Goal: Information Seeking & Learning: Learn about a topic

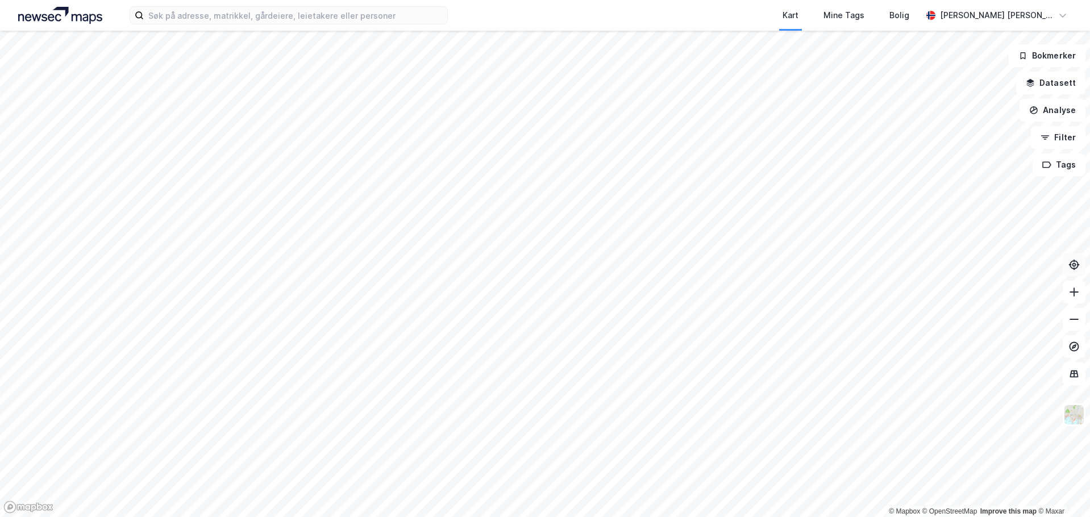
click at [1069, 264] on icon at bounding box center [1073, 264] width 11 height 11
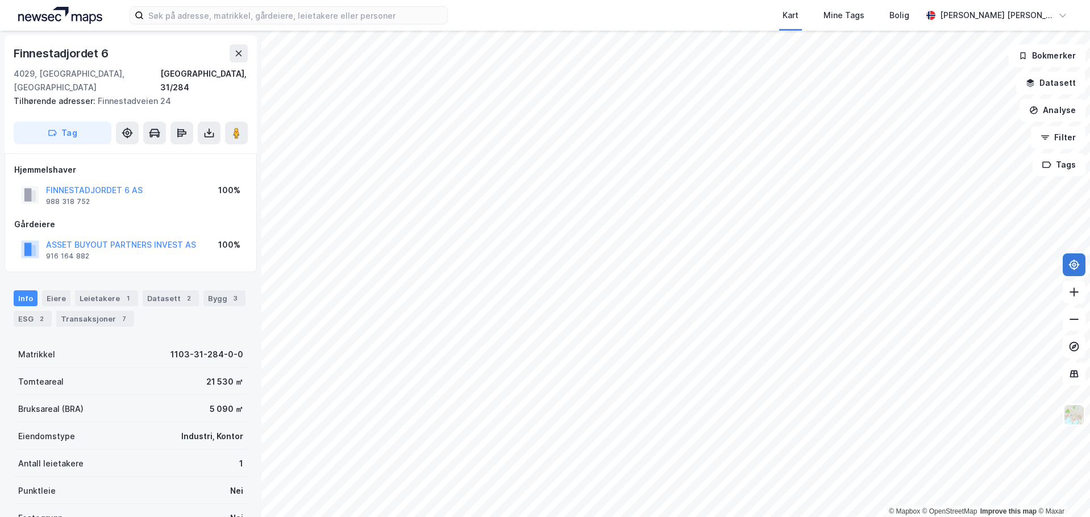
click at [1080, 264] on button at bounding box center [1073, 264] width 23 height 23
click at [1053, 107] on button "Analyse" at bounding box center [1052, 110] width 66 height 23
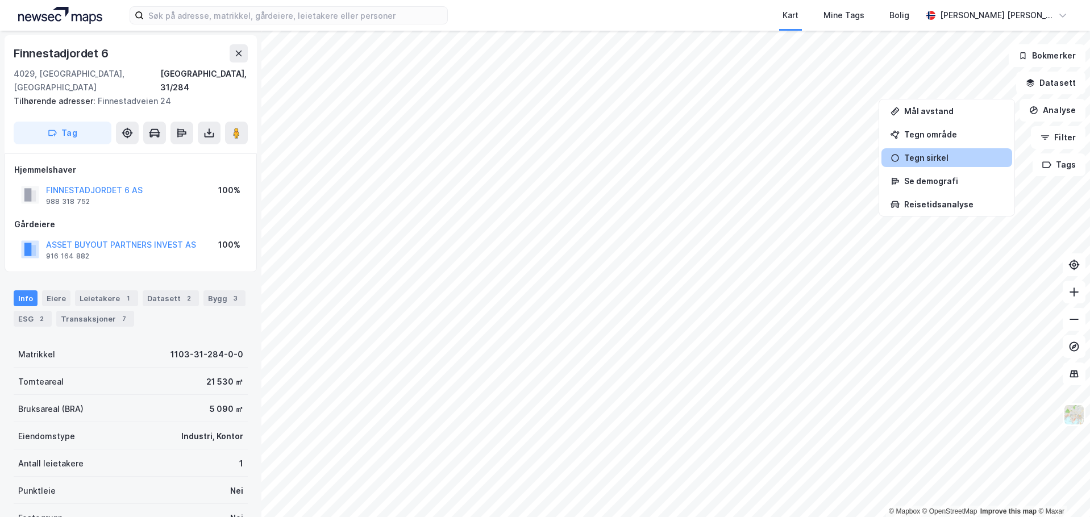
click at [940, 157] on div "Tegn sirkel" at bounding box center [953, 158] width 99 height 10
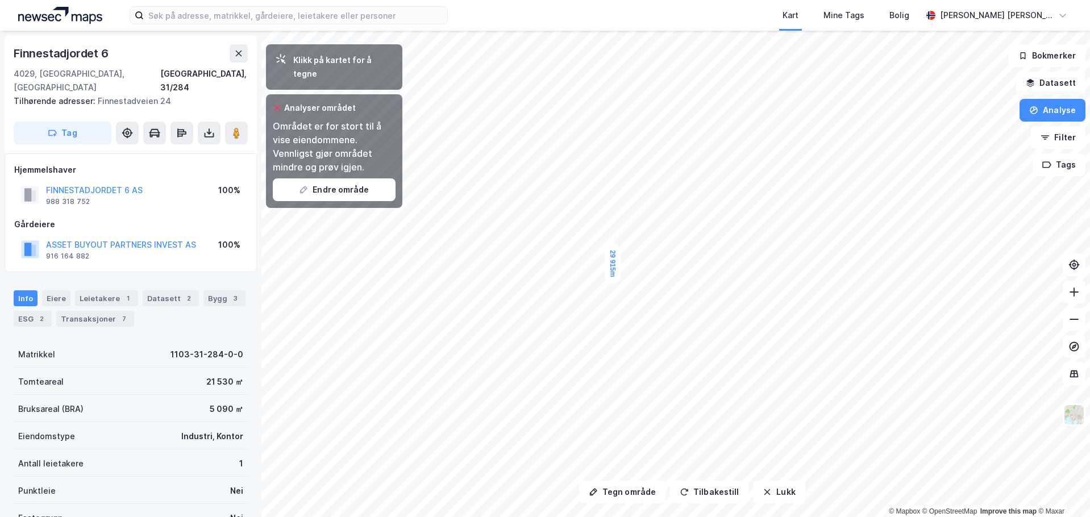
click at [275, 103] on icon at bounding box center [277, 107] width 9 height 9
click at [1051, 86] on button "Datasett" at bounding box center [1050, 83] width 69 height 23
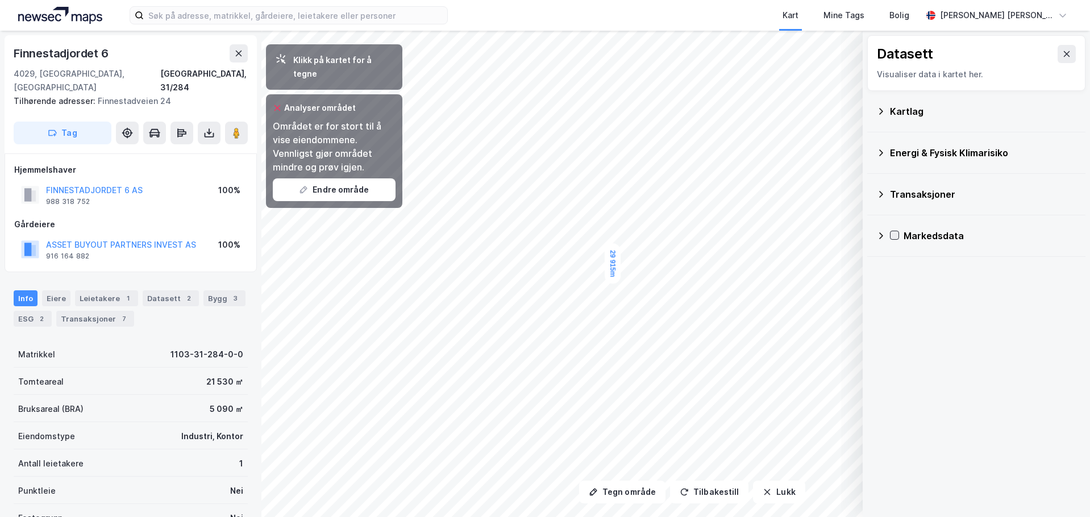
click at [891, 235] on icon at bounding box center [894, 235] width 8 height 8
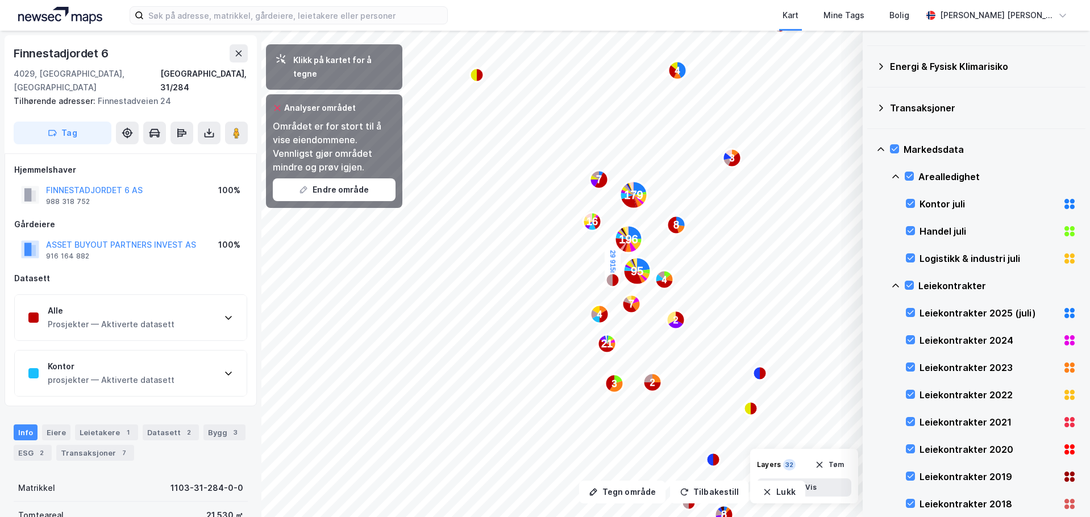
scroll to position [114, 0]
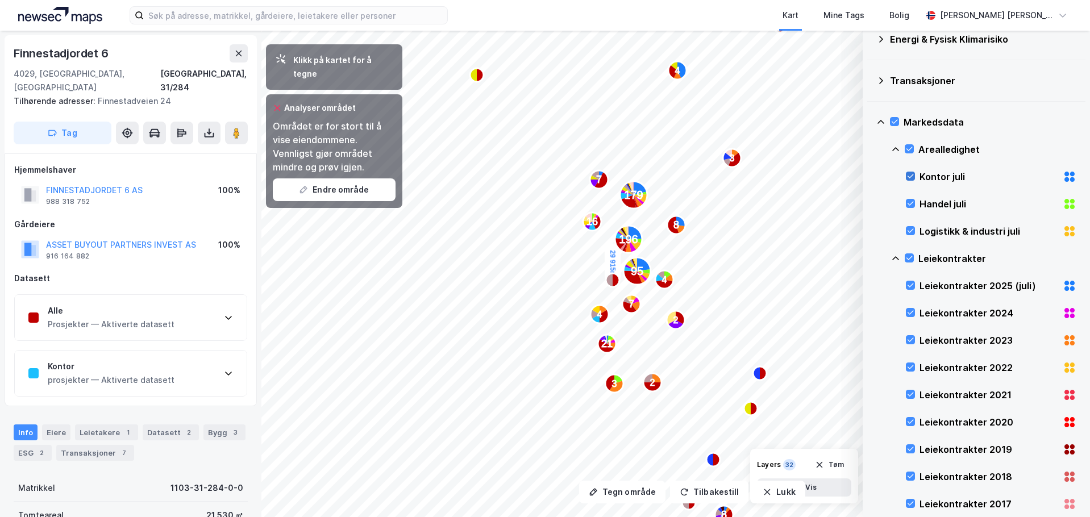
click at [911, 174] on icon at bounding box center [910, 176] width 8 height 8
click at [909, 206] on icon at bounding box center [910, 203] width 8 height 8
click at [910, 259] on icon at bounding box center [909, 258] width 8 height 8
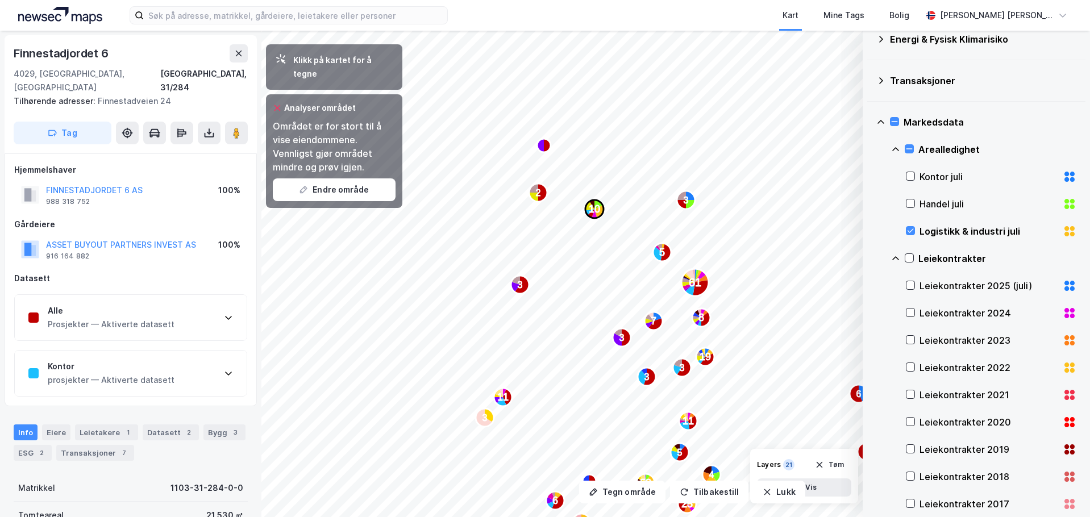
click at [591, 205] on text "10" at bounding box center [594, 208] width 11 height 11
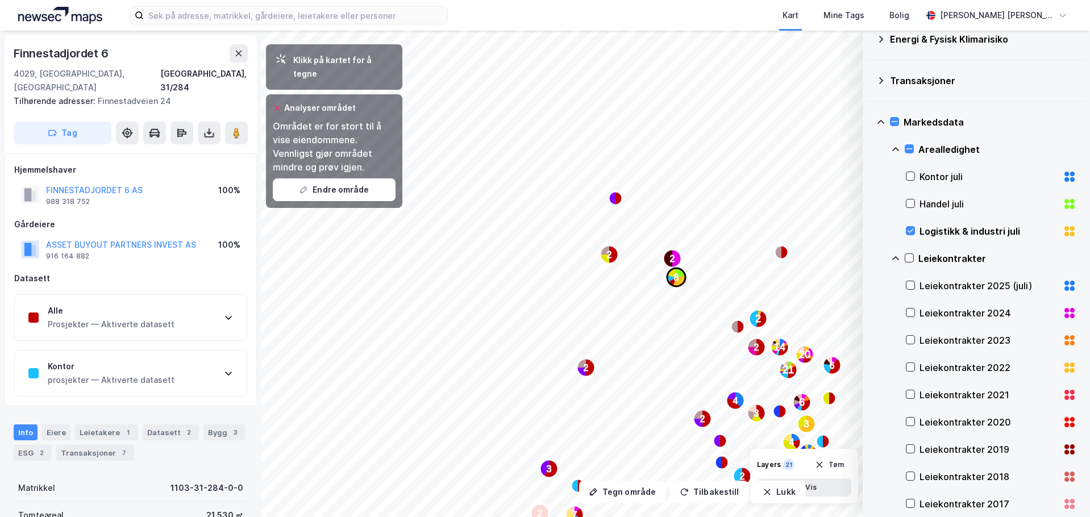
click at [682, 31] on div "3 2 2 3 2 2 2 14 20 4 6 11 3 21 9 6 3 2 2 2 8 4 2 3 7 2" at bounding box center [545, 31] width 1090 height 0
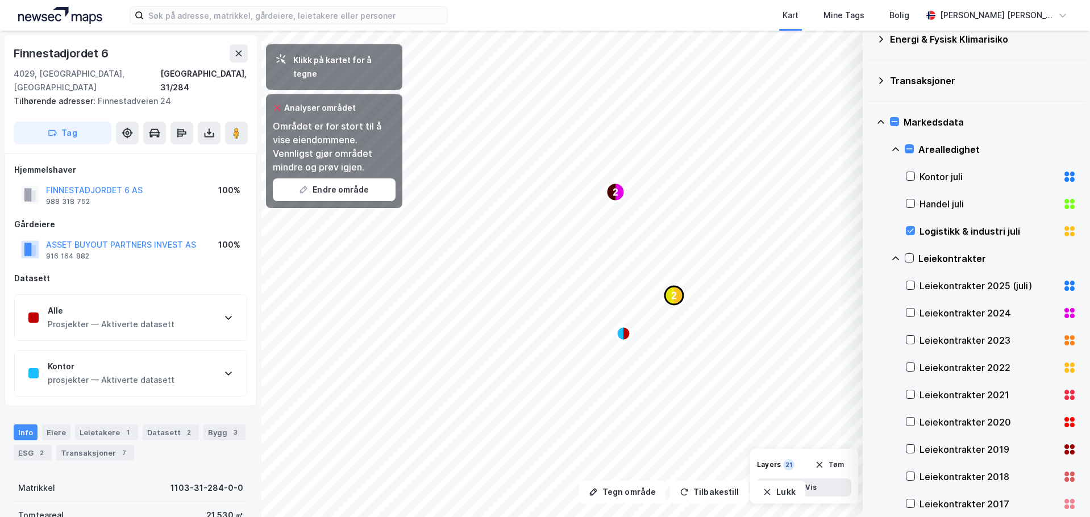
click at [670, 294] on icon "Map marker" at bounding box center [669, 295] width 9 height 18
click at [547, 368] on icon "Map marker" at bounding box center [545, 368] width 7 height 14
click at [780, 489] on button "Lukk" at bounding box center [779, 492] width 52 height 23
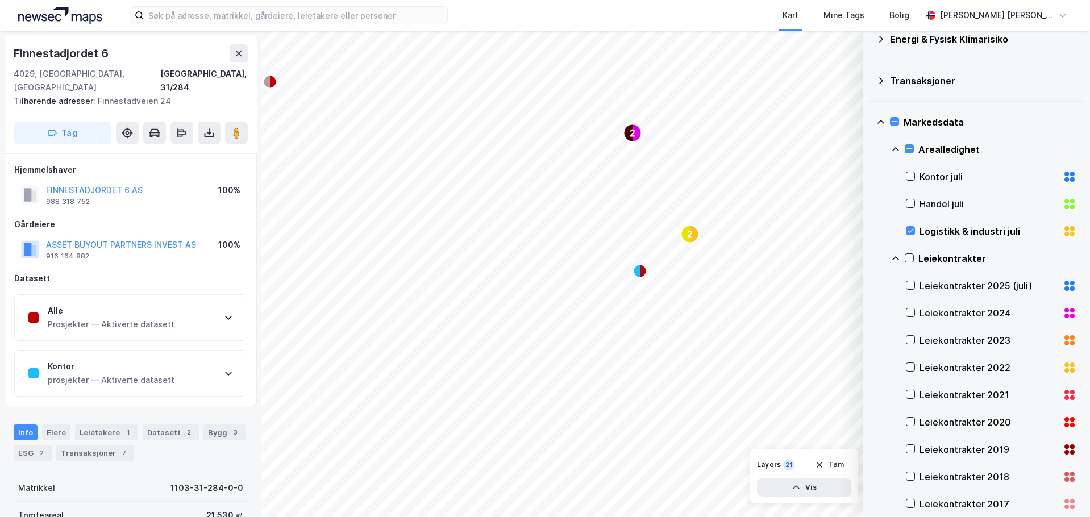
scroll to position [0, 0]
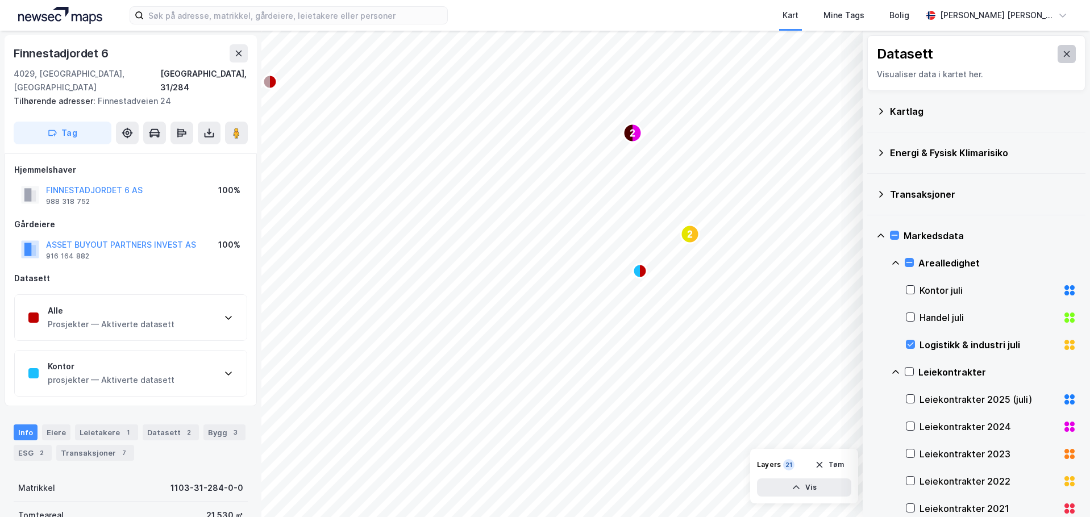
click at [1062, 52] on icon at bounding box center [1066, 53] width 9 height 9
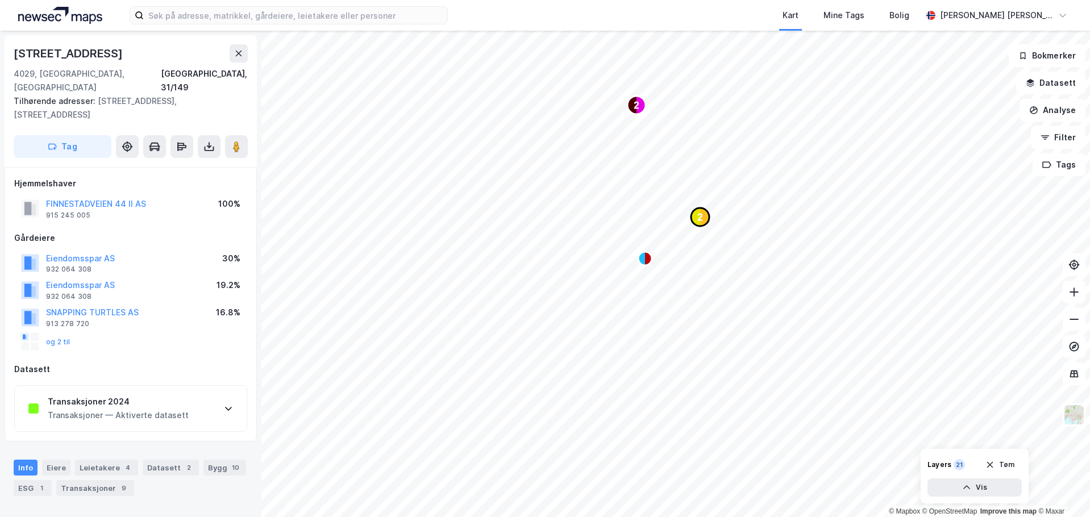
click at [701, 217] on text "2" at bounding box center [700, 217] width 5 height 10
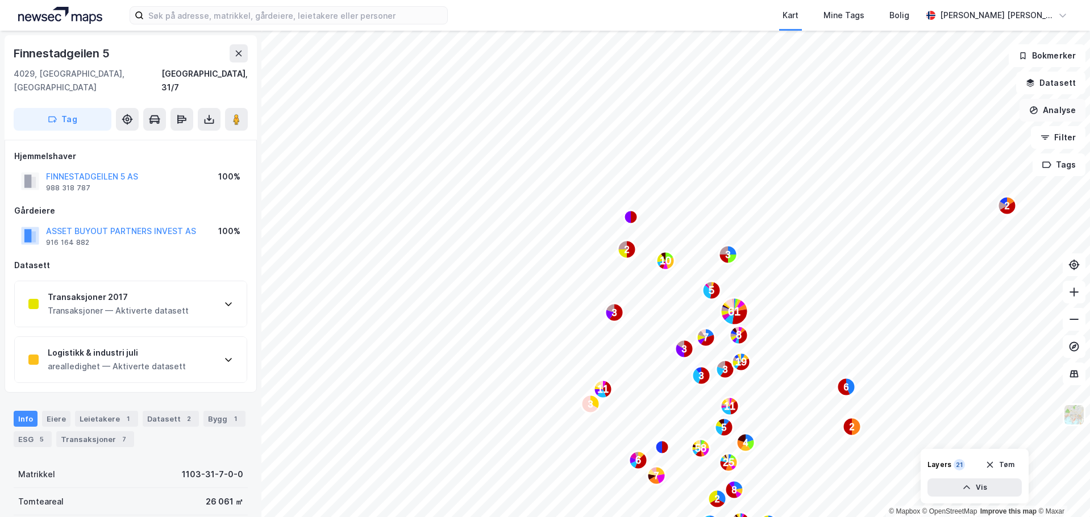
click at [1050, 114] on button "Analyse" at bounding box center [1052, 110] width 66 height 23
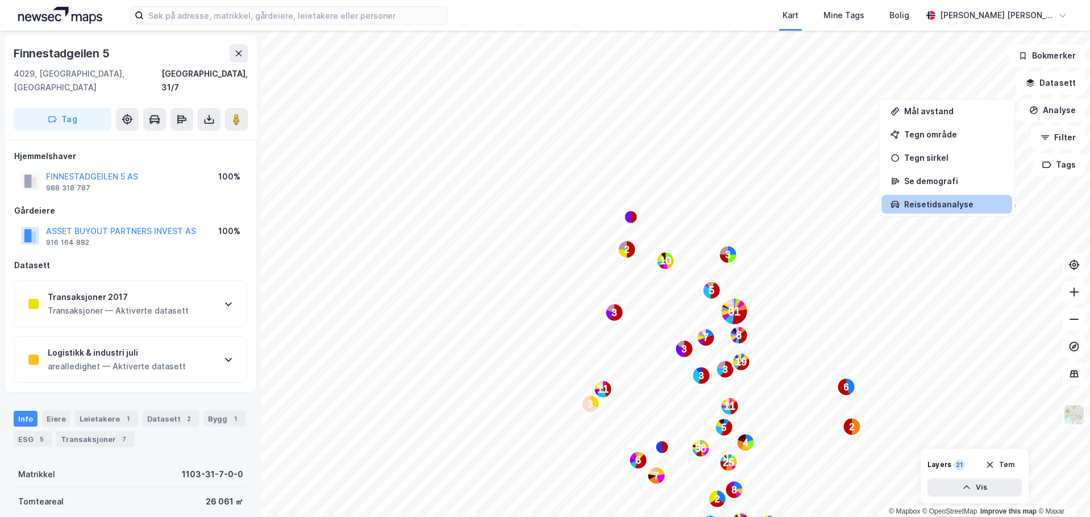
click at [954, 201] on div "Reisetidsanalyse" at bounding box center [953, 204] width 99 height 10
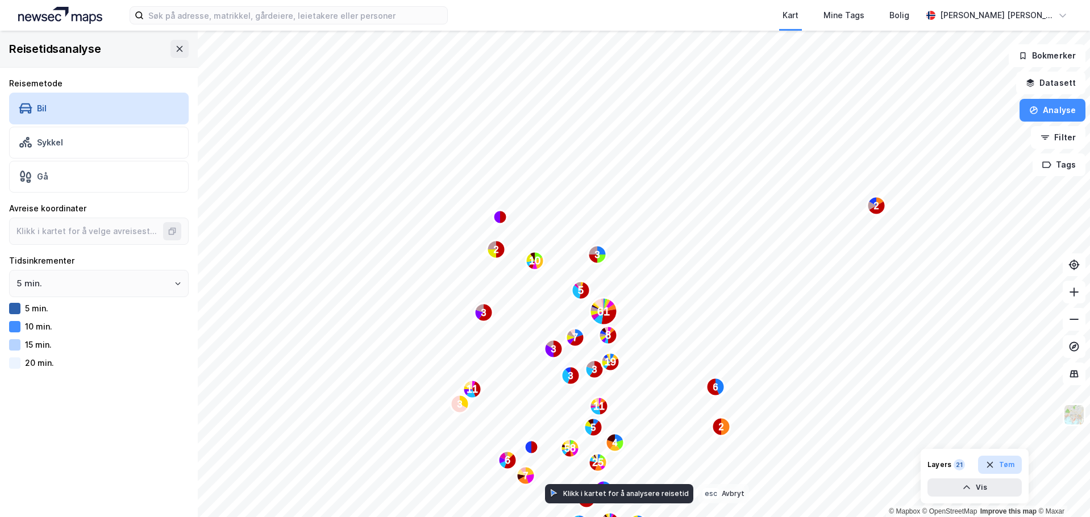
click at [1001, 461] on button "Tøm" at bounding box center [1000, 465] width 44 height 18
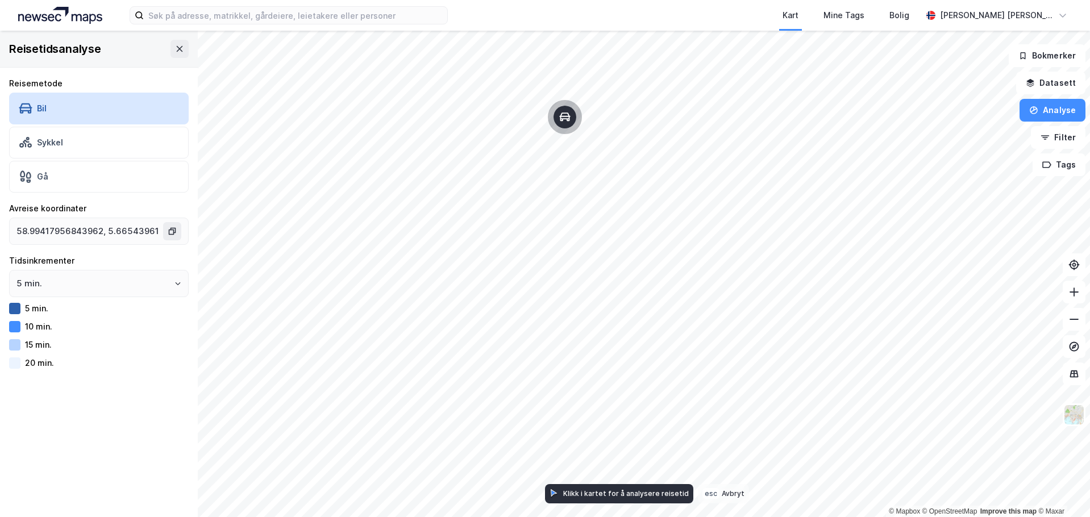
drag, startPoint x: 1001, startPoint y: 461, endPoint x: 565, endPoint y: 117, distance: 555.5
click at [565, 117] on icon "Map marker" at bounding box center [564, 116] width 11 height 11
type input "58.99278136886238, 5.6635663359845125"
click at [174, 285] on icon "Open" at bounding box center [177, 283] width 7 height 7
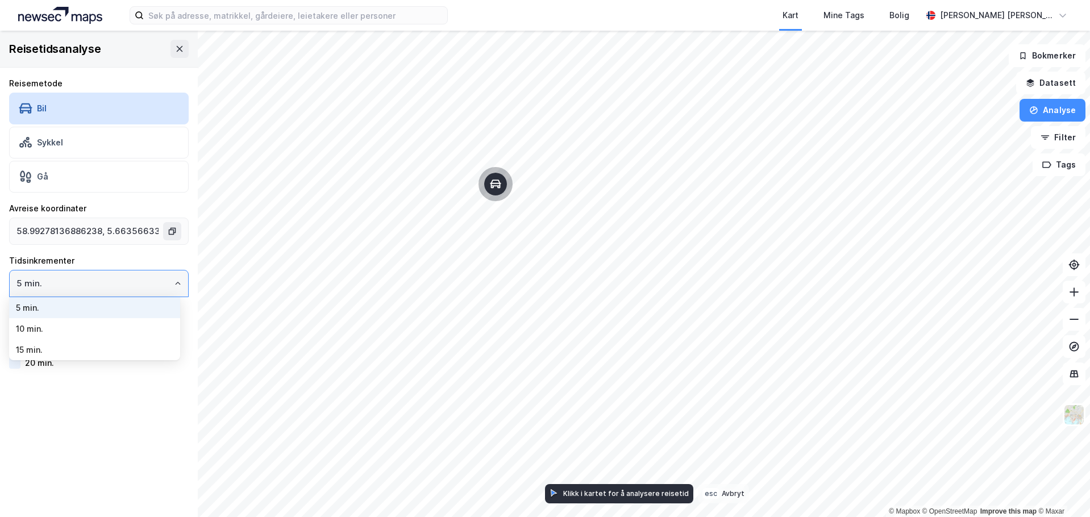
click at [120, 339] on li "15 min." at bounding box center [94, 349] width 171 height 21
type input "15 min."
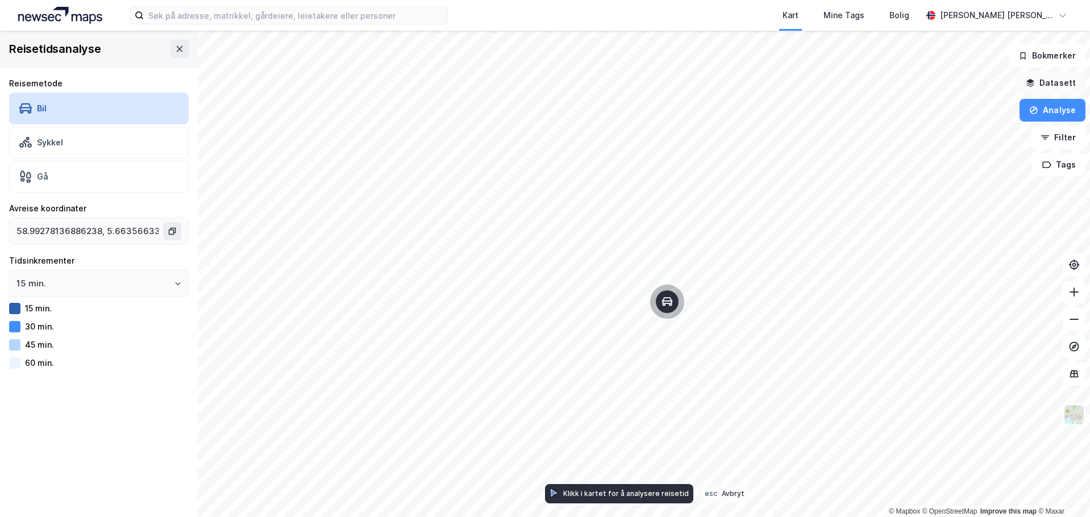
click at [1065, 87] on button "Datasett" at bounding box center [1050, 83] width 69 height 23
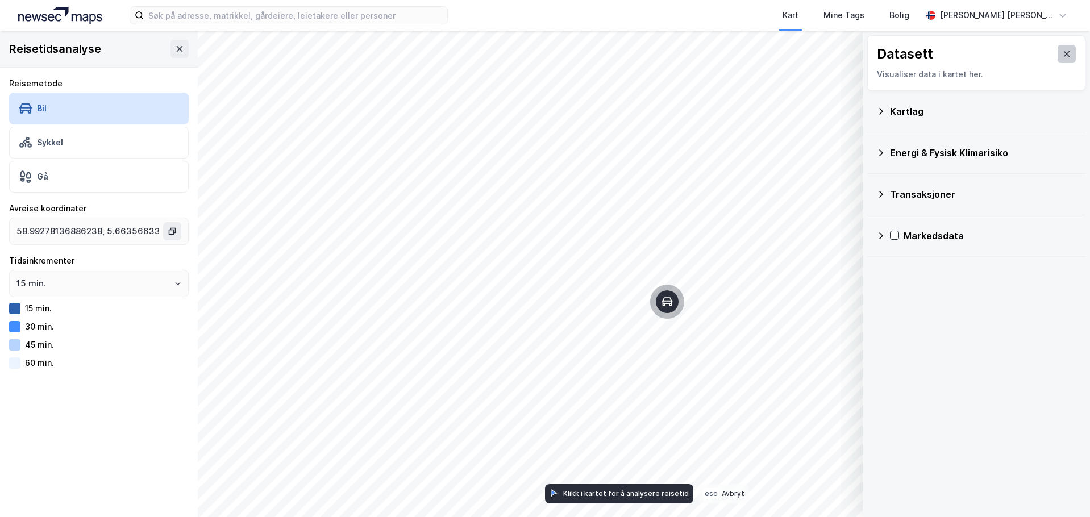
click at [1062, 56] on icon at bounding box center [1066, 53] width 9 height 9
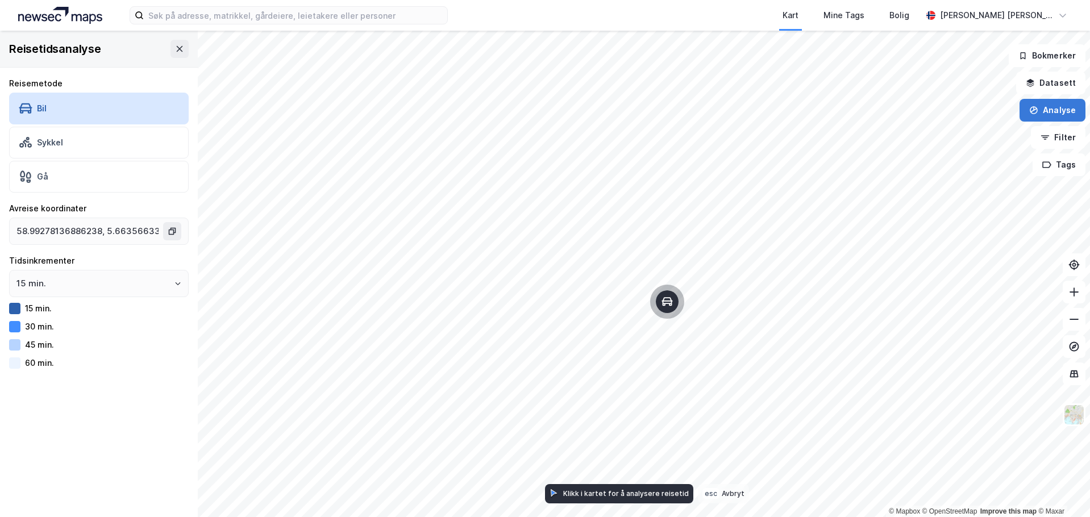
click at [1066, 111] on button "Analyse" at bounding box center [1052, 110] width 66 height 23
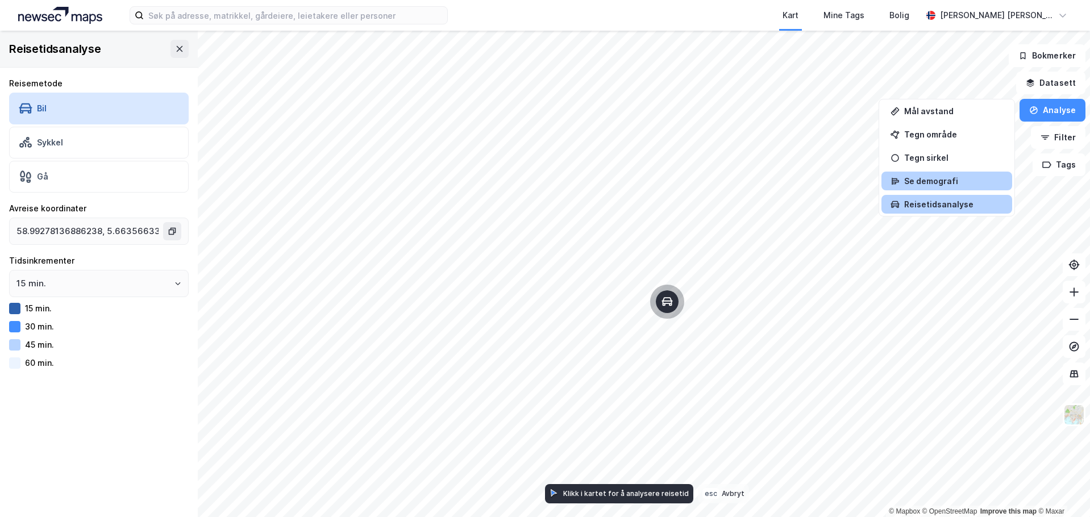
click at [970, 181] on div "Se demografi" at bounding box center [953, 181] width 99 height 10
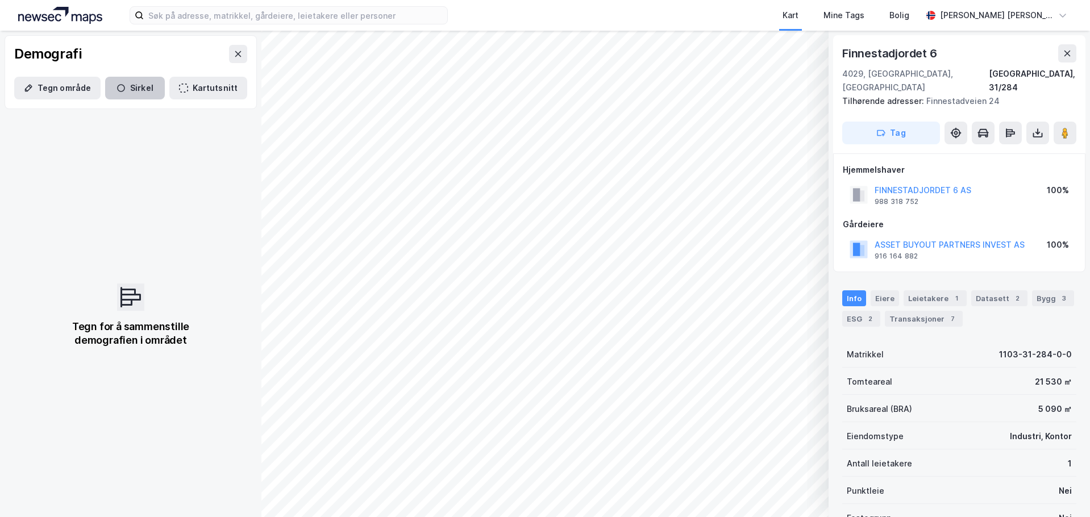
click at [139, 83] on button "Sirkel" at bounding box center [135, 88] width 60 height 23
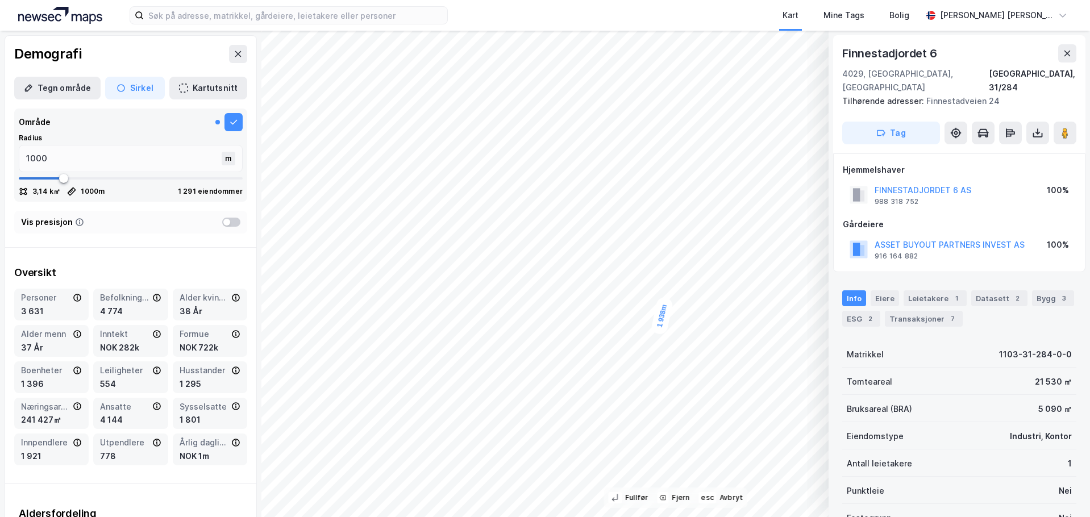
type input "1938"
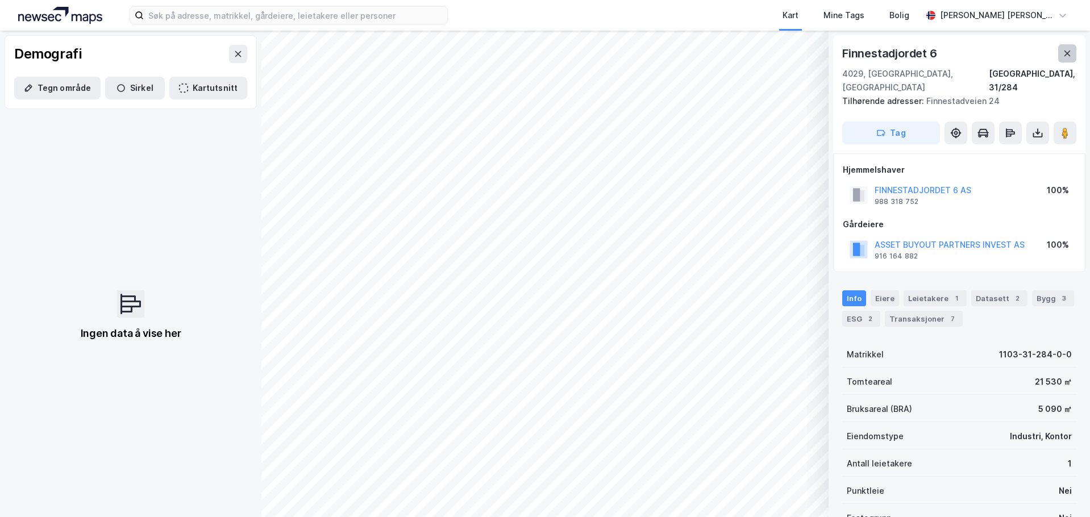
click at [1074, 55] on button at bounding box center [1067, 53] width 18 height 18
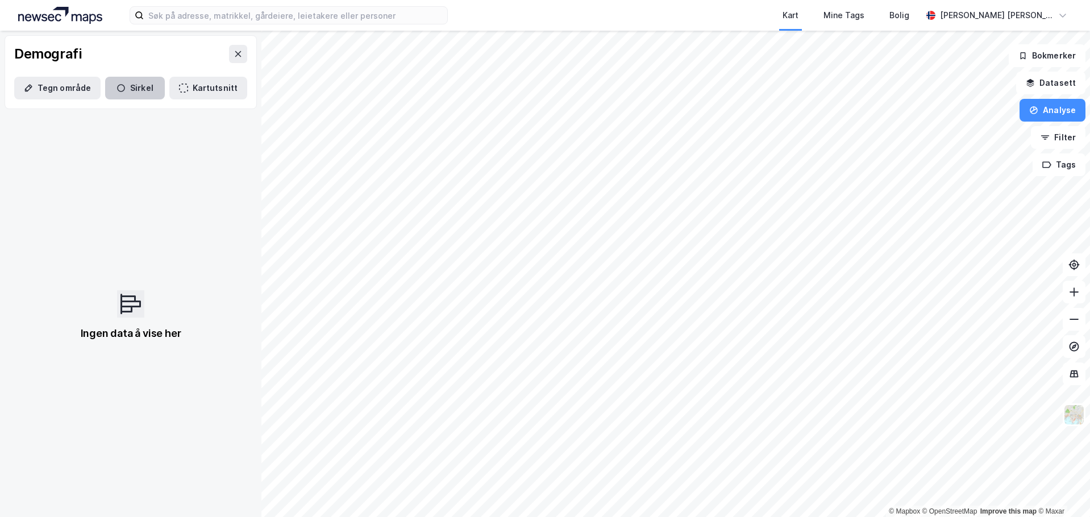
click at [119, 85] on icon "button" at bounding box center [121, 88] width 8 height 8
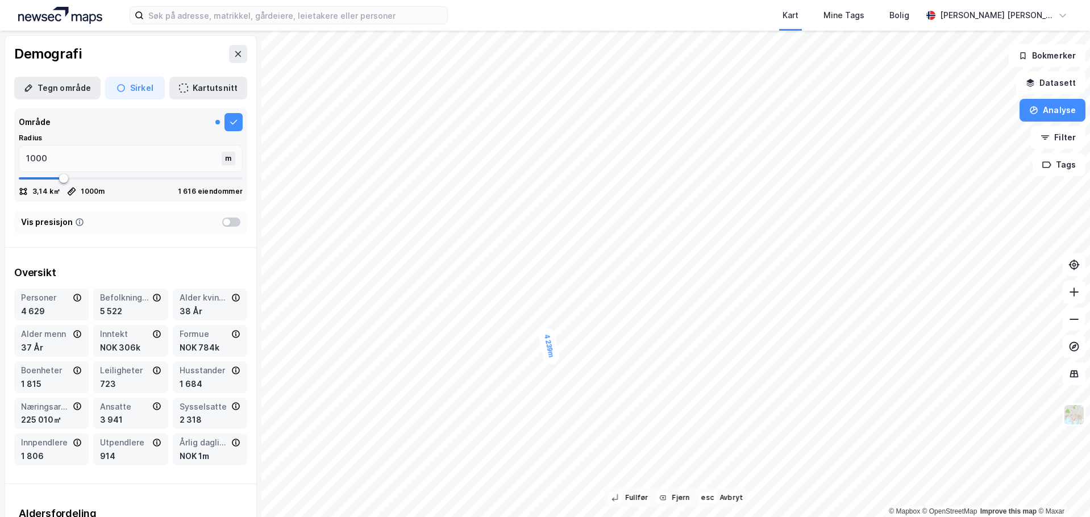
type input "4239"
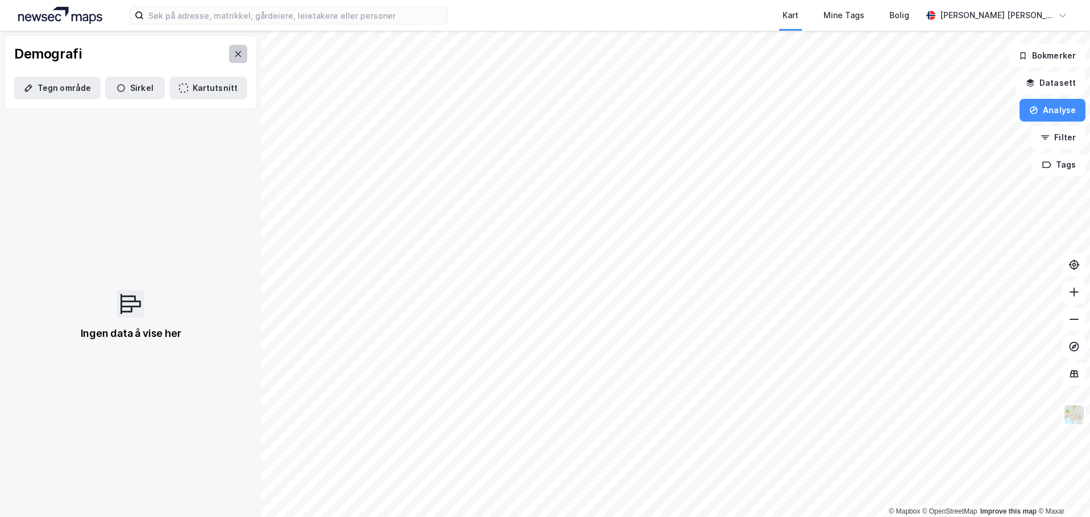
click at [235, 53] on icon at bounding box center [238, 54] width 6 height 6
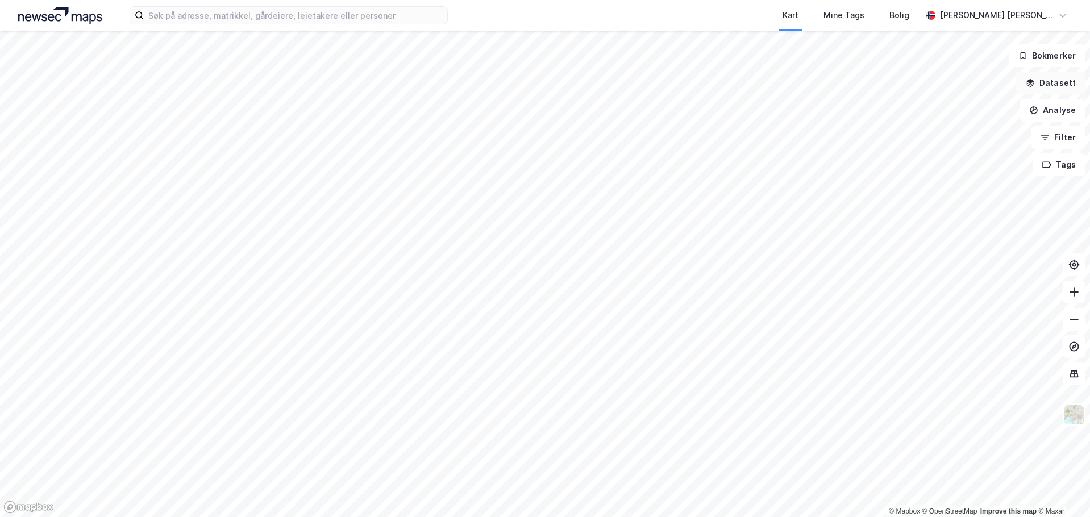
click at [1061, 78] on button "Datasett" at bounding box center [1050, 83] width 69 height 23
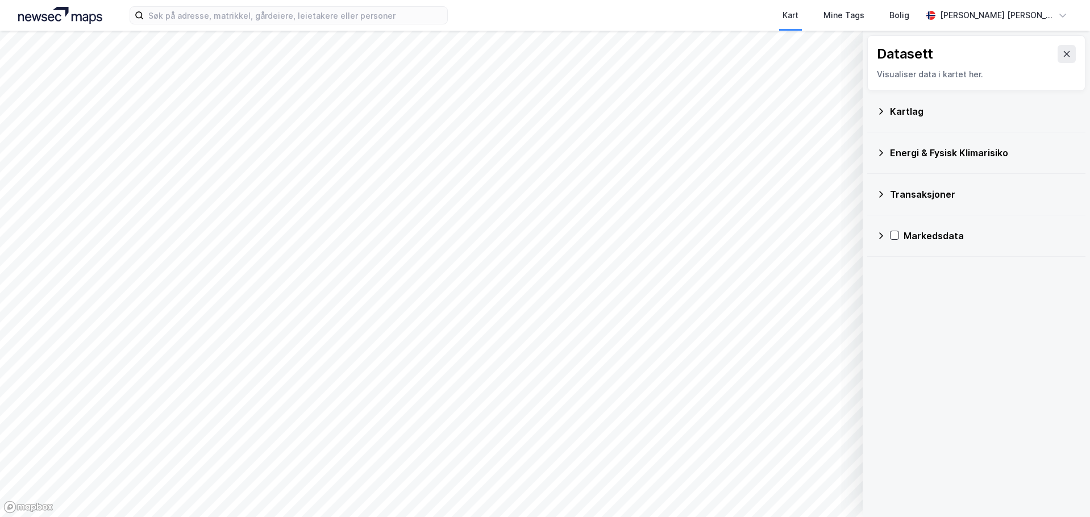
click at [1061, 78] on div "Visualiser data i kartet her." at bounding box center [976, 75] width 199 height 14
click at [1062, 52] on icon at bounding box center [1066, 53] width 9 height 9
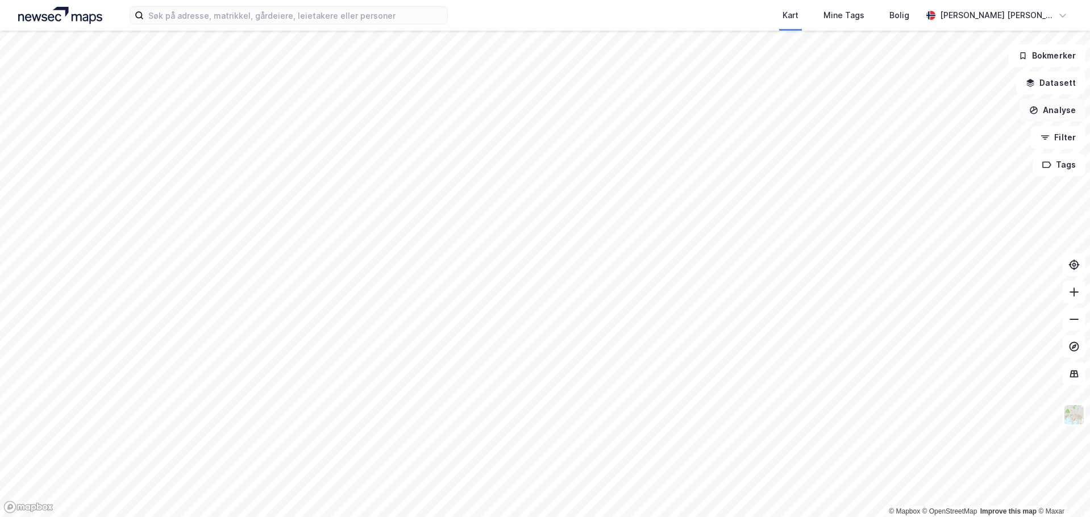
click at [1060, 109] on button "Analyse" at bounding box center [1052, 110] width 66 height 23
click at [936, 126] on div "Tegn område" at bounding box center [946, 134] width 131 height 19
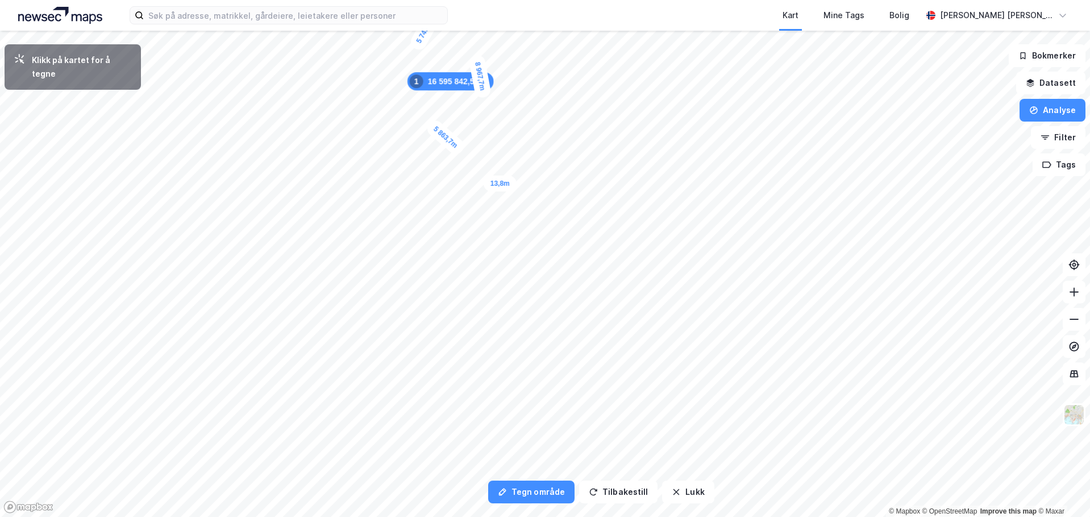
drag, startPoint x: 936, startPoint y: 126, endPoint x: 500, endPoint y: 183, distance: 439.5
click at [500, 183] on div "13,8m" at bounding box center [500, 184] width 33 height 16
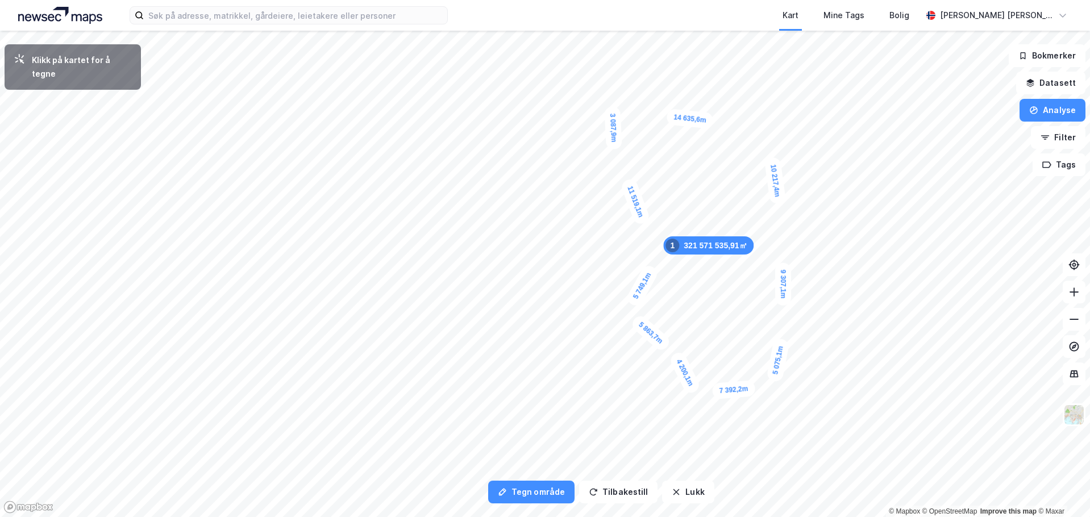
click at [614, 144] on div "3 087,9m" at bounding box center [613, 127] width 18 height 43
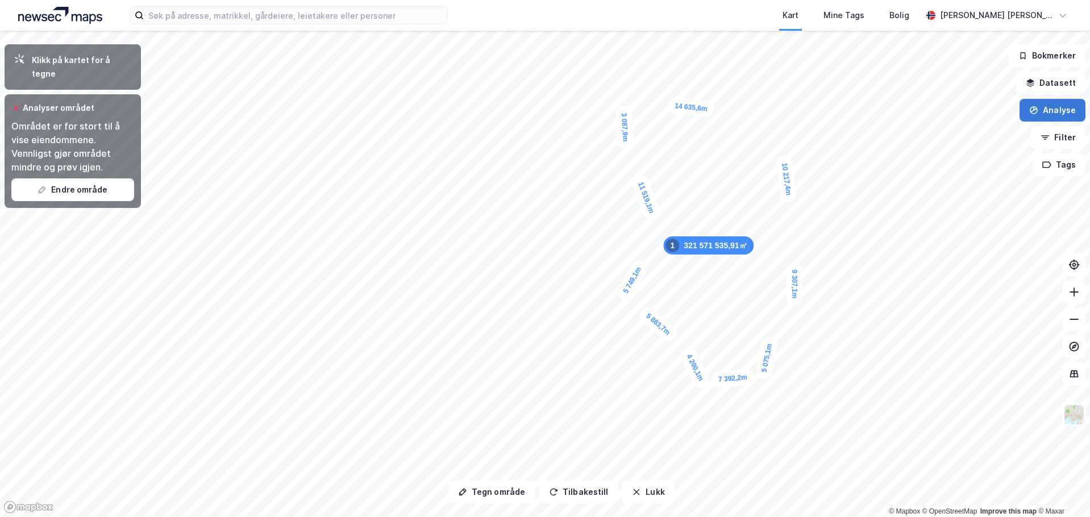
click at [1065, 114] on button "Analyse" at bounding box center [1052, 110] width 66 height 23
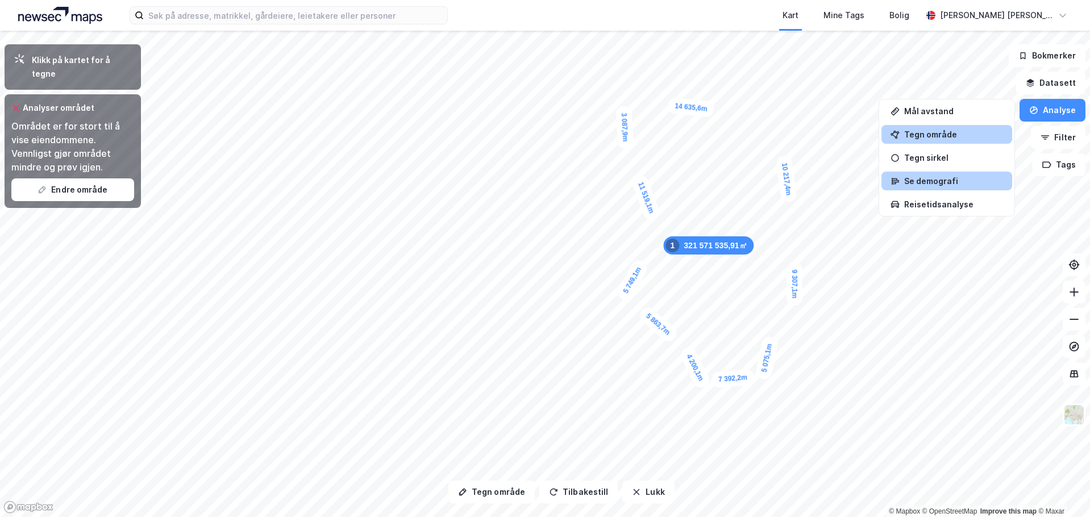
click at [952, 173] on div "Se demografi" at bounding box center [946, 181] width 131 height 19
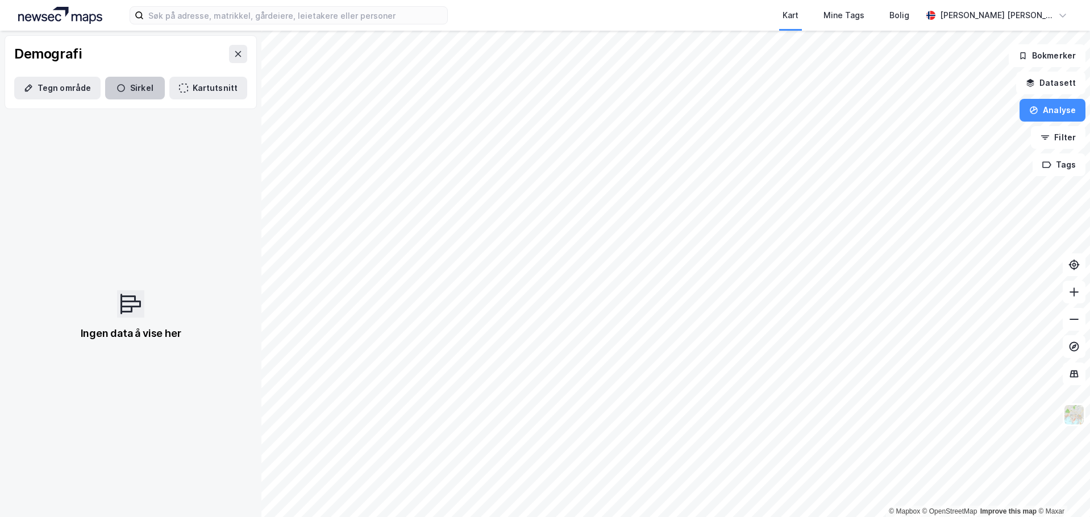
click at [123, 91] on button "Sirkel" at bounding box center [135, 88] width 60 height 23
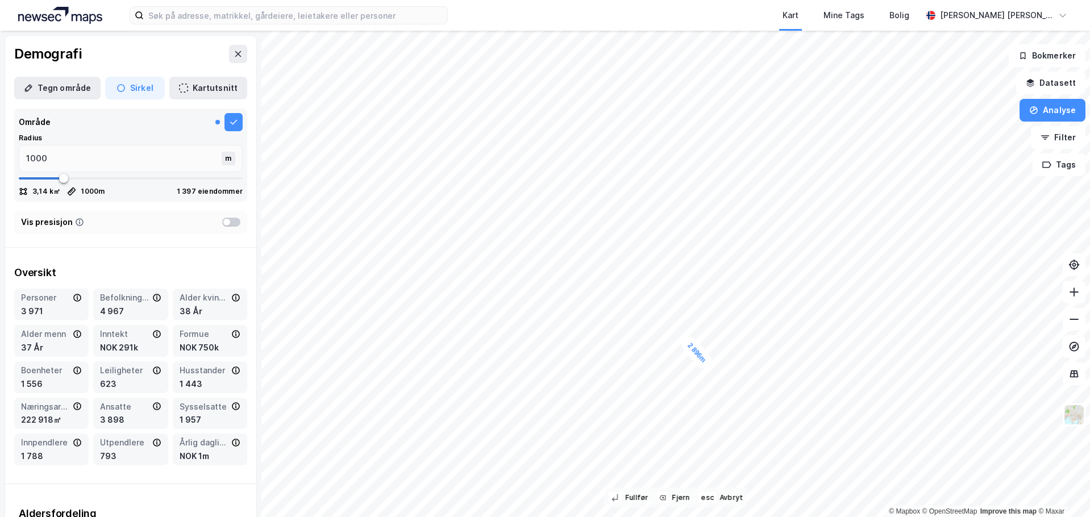
type input "2896"
type input "4061"
type input "4471"
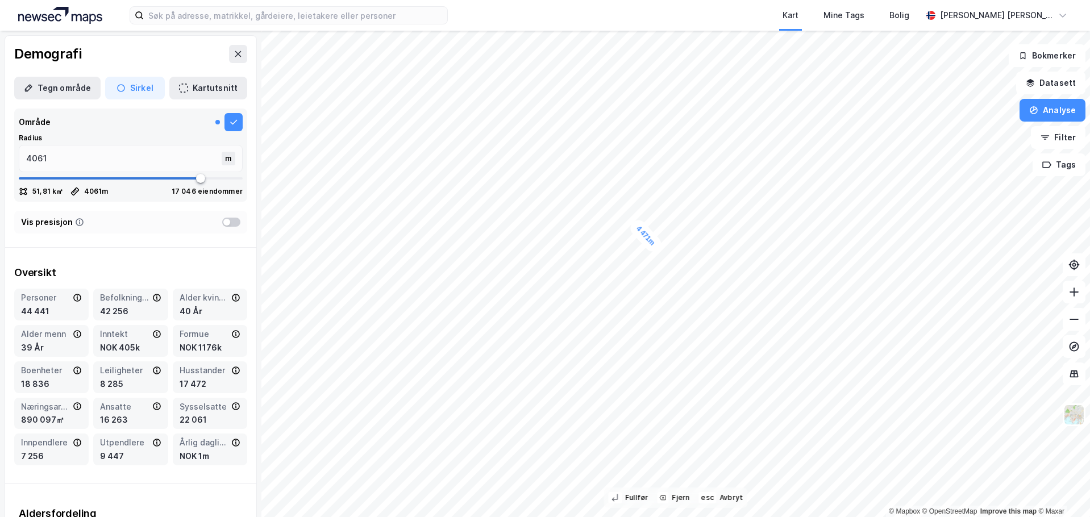
type input "4471"
